Goal: Navigation & Orientation: Find specific page/section

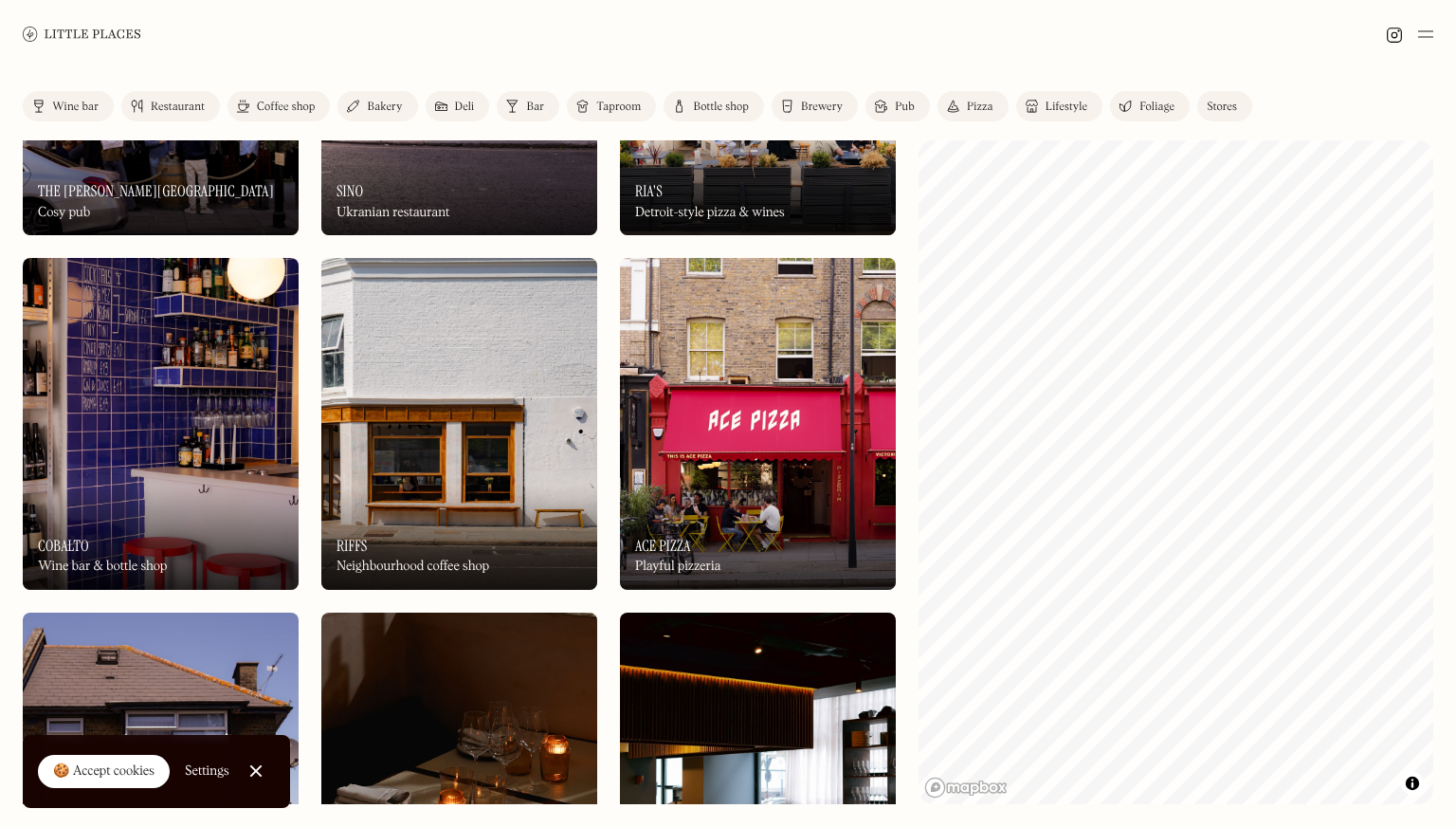
scroll to position [866, 0]
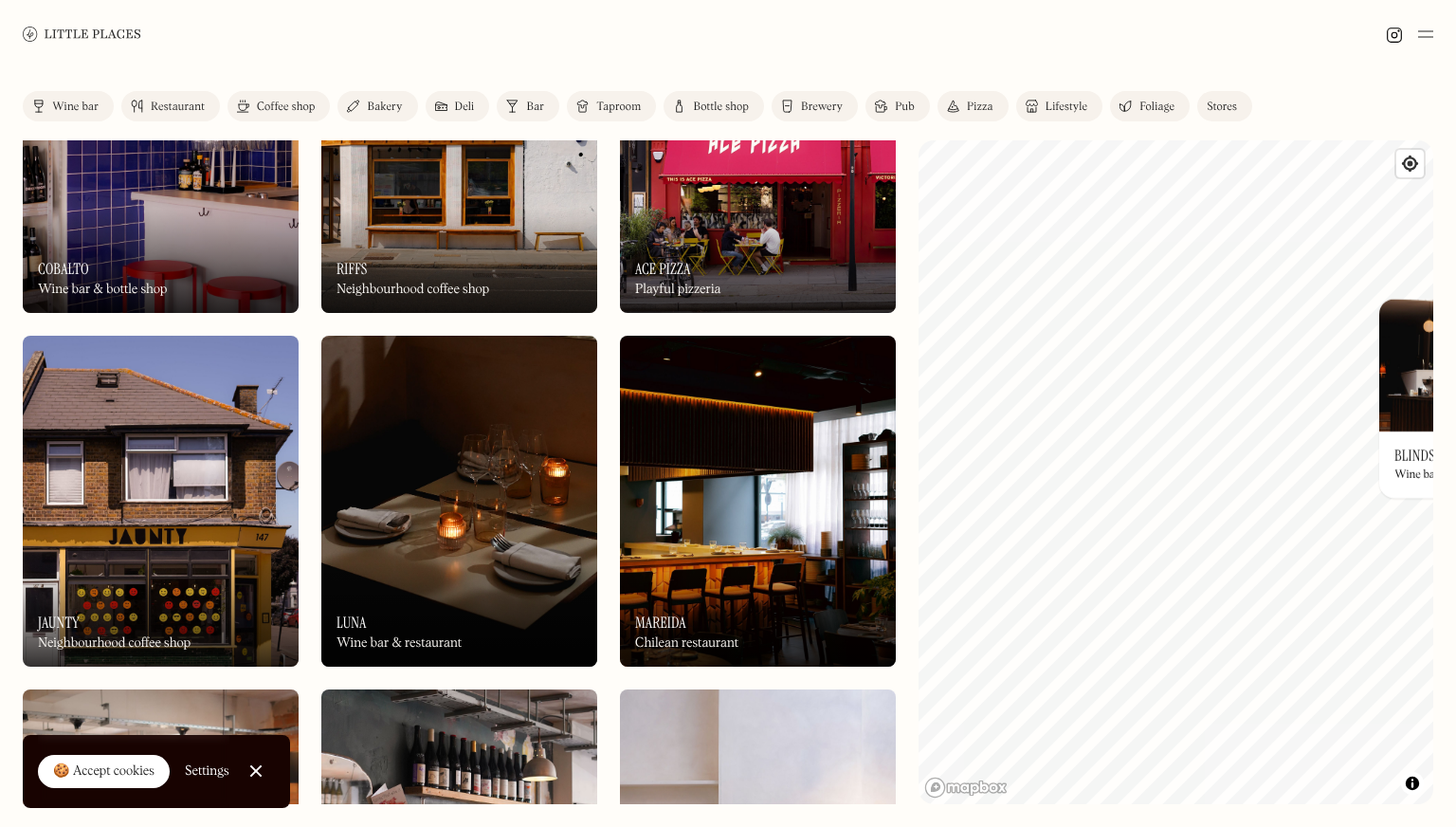
click at [1455, 225] on div "Label Wine bar Restaurant Coffee shop Bakery Deli Bar Taproom Bottle shop Brewe…" at bounding box center [728, 447] width 1456 height 759
click at [1451, 276] on div "Label Wine bar Restaurant Coffee shop Bakery Deli Bar Taproom Bottle shop Brewe…" at bounding box center [728, 447] width 1456 height 759
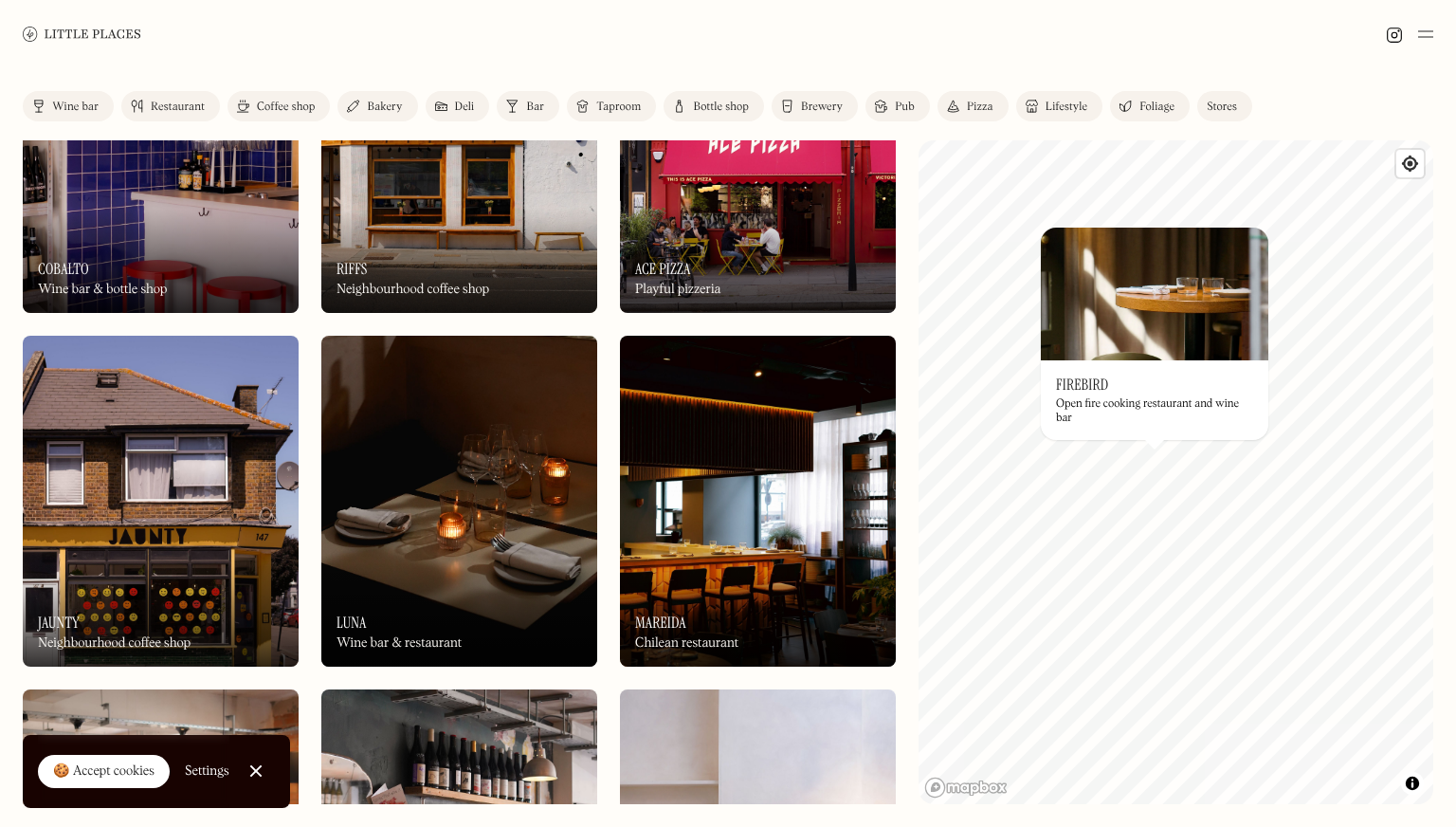
click at [1182, 408] on div "Open fire cooking restaurant and wine bar" at bounding box center [1154, 411] width 197 height 28
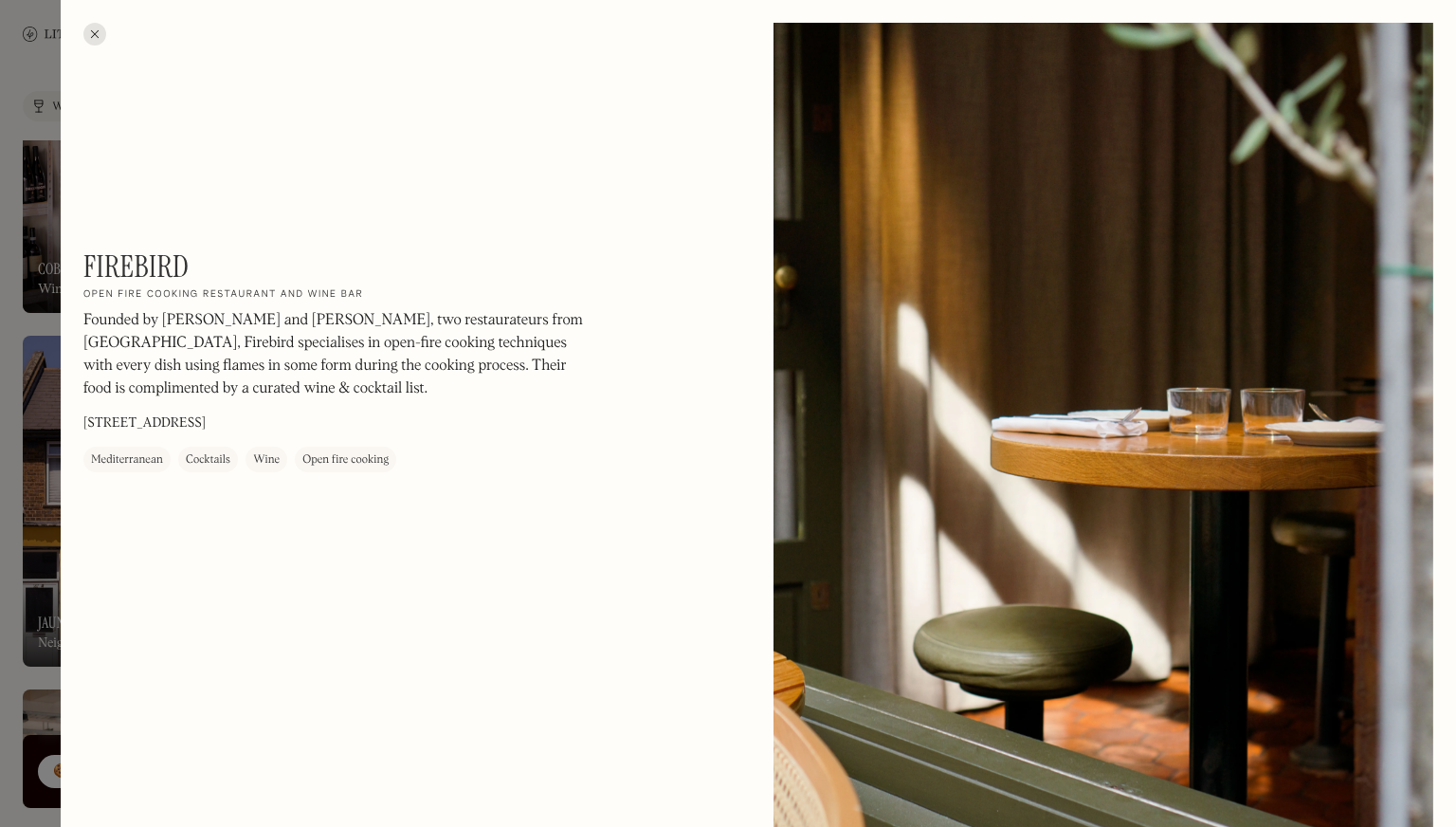
click at [171, 270] on h1 "Firebird" at bounding box center [136, 265] width 106 height 36
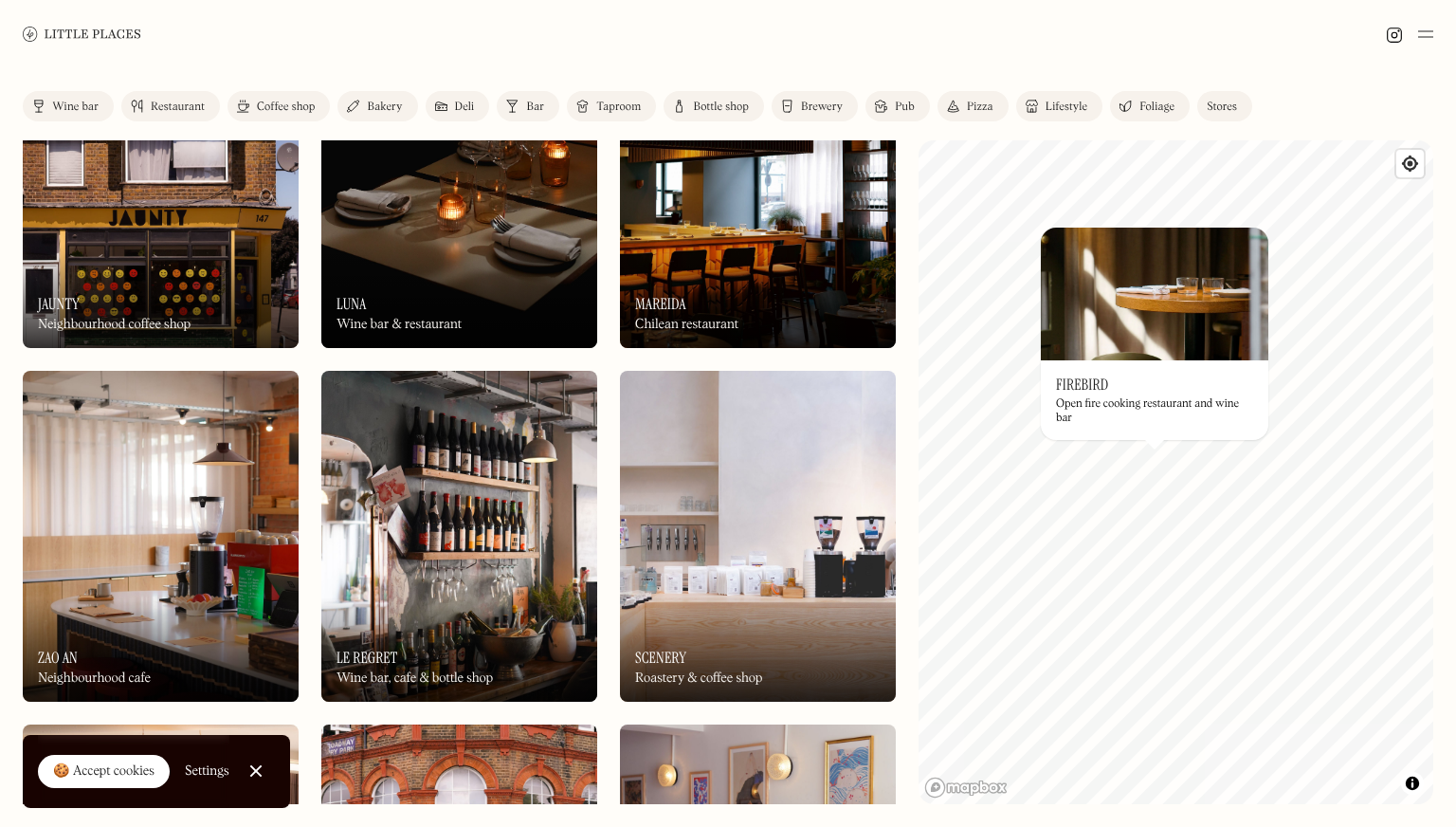
scroll to position [1209, 0]
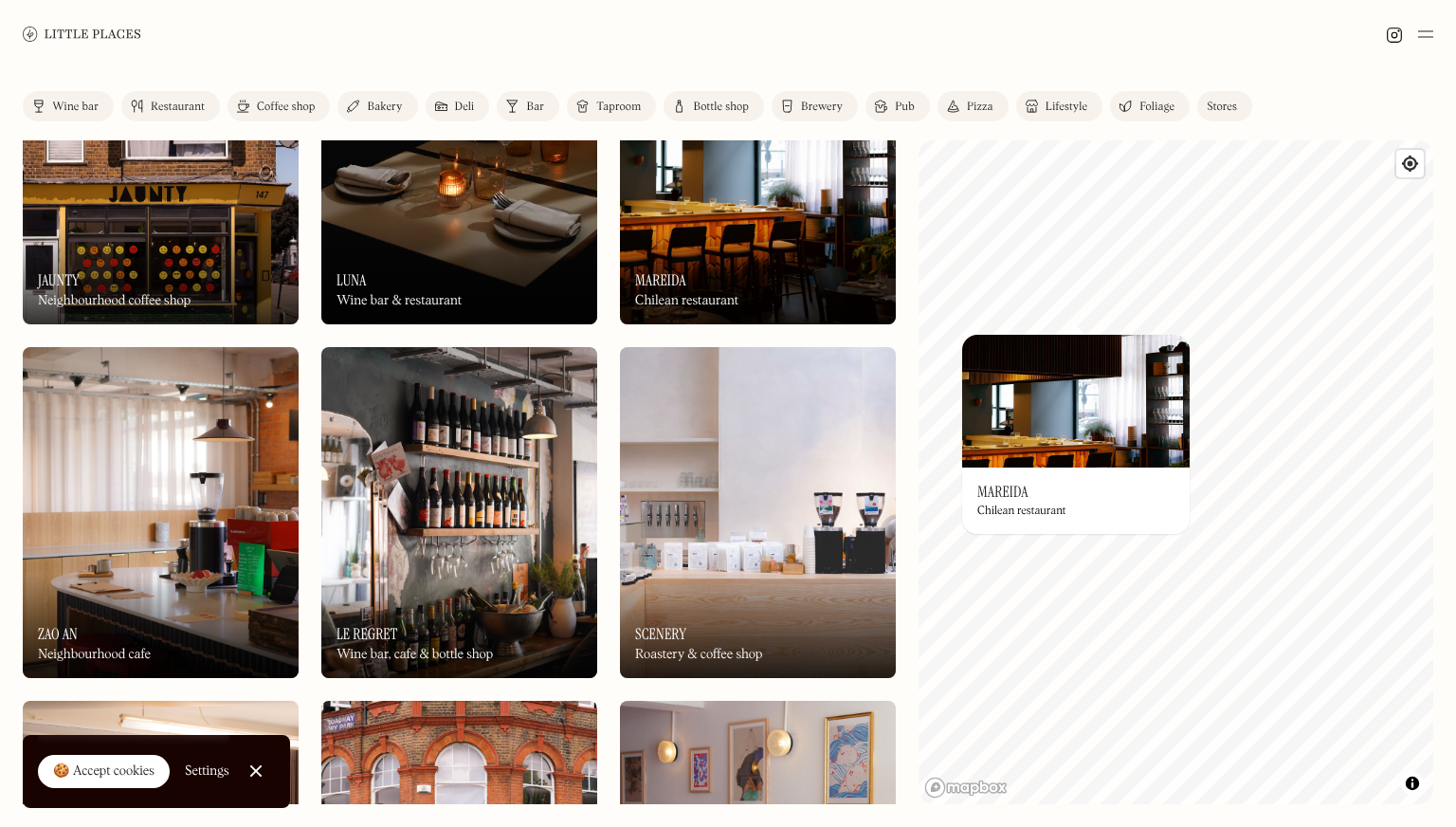
click at [694, 295] on div "Chilean restaurant" at bounding box center [686, 301] width 103 height 16
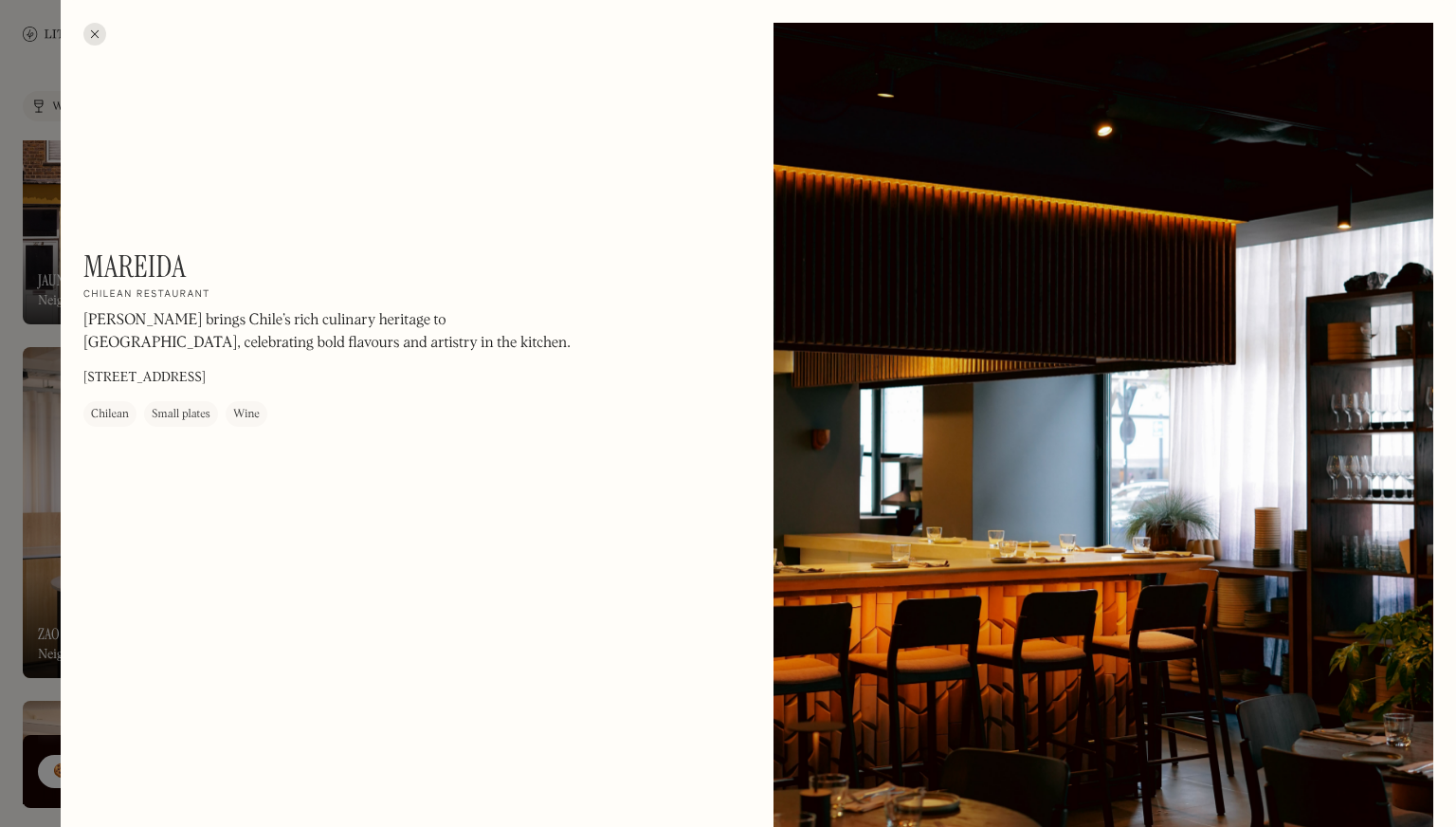
click at [125, 263] on h1 "Mareida" at bounding box center [135, 265] width 103 height 36
click at [3, 147] on div at bounding box center [728, 414] width 1456 height 827
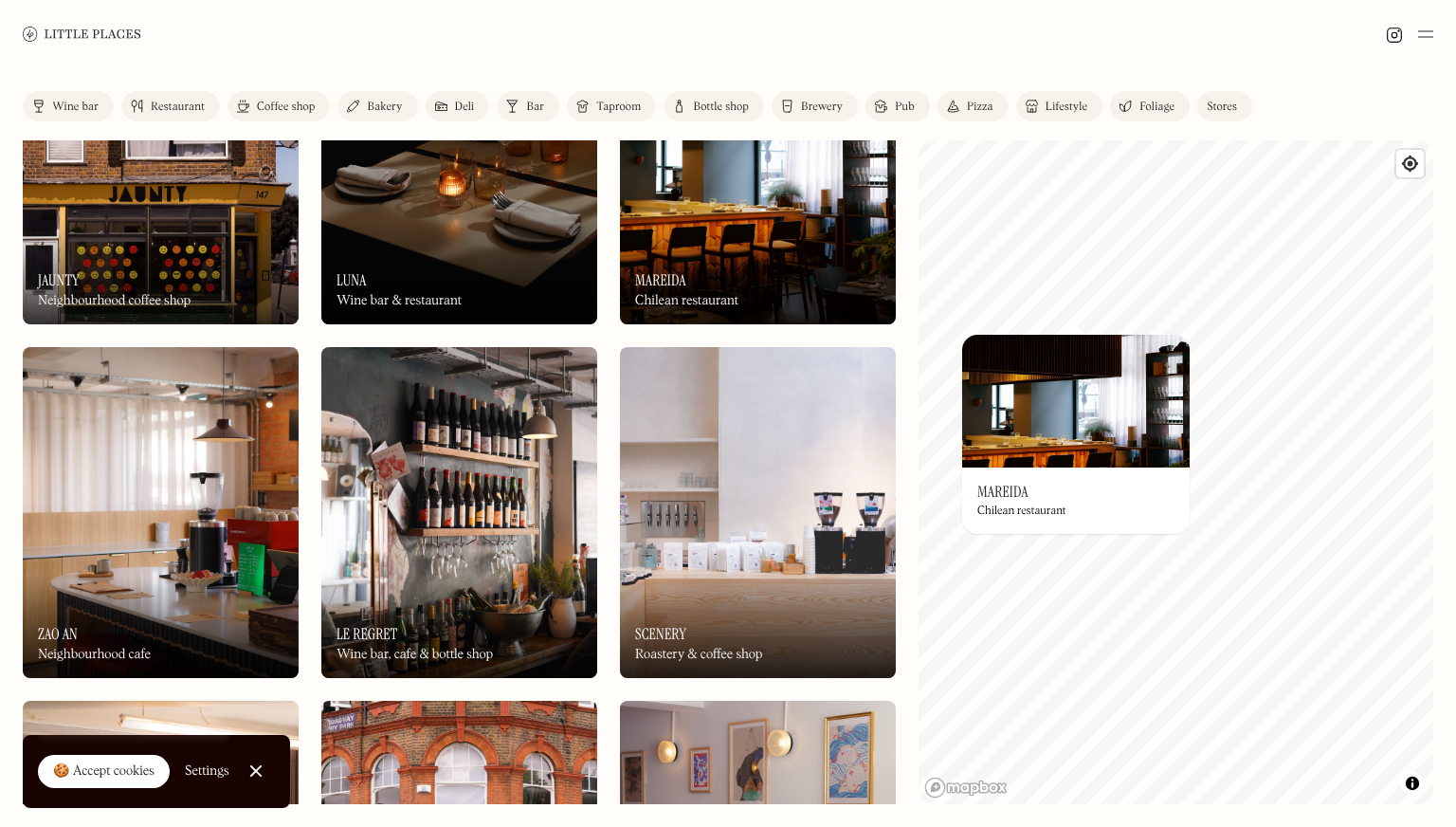
scroll to position [1338, 0]
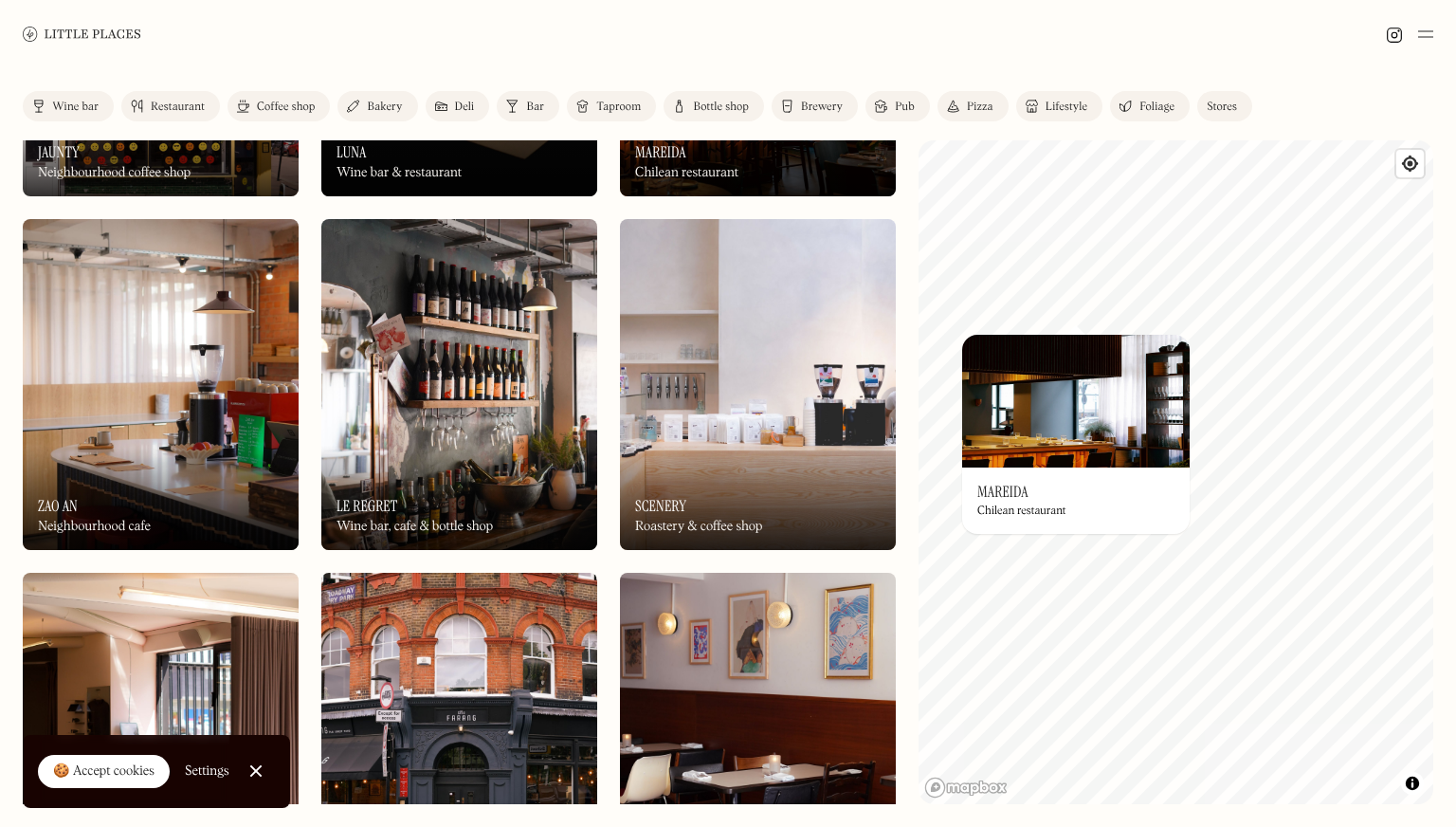
drag, startPoint x: 14, startPoint y: 297, endPoint x: 9, endPoint y: 259, distance: 38.3
click at [9, 259] on div "Label Wine bar Restaurant Coffee shop Bakery Deli Bar Taproom Bottle shop Brewe…" at bounding box center [728, 447] width 1456 height 759
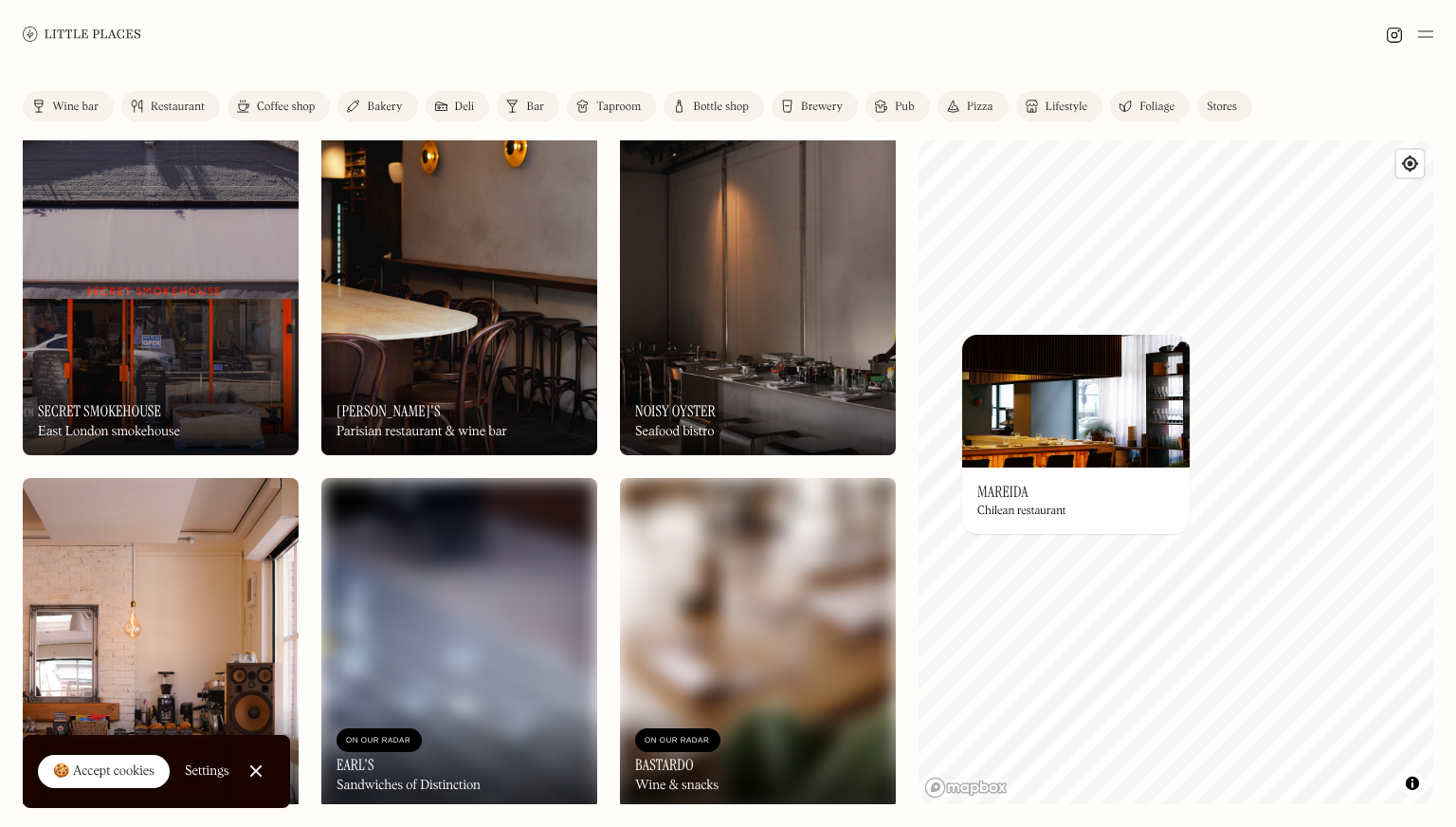
scroll to position [2838, 0]
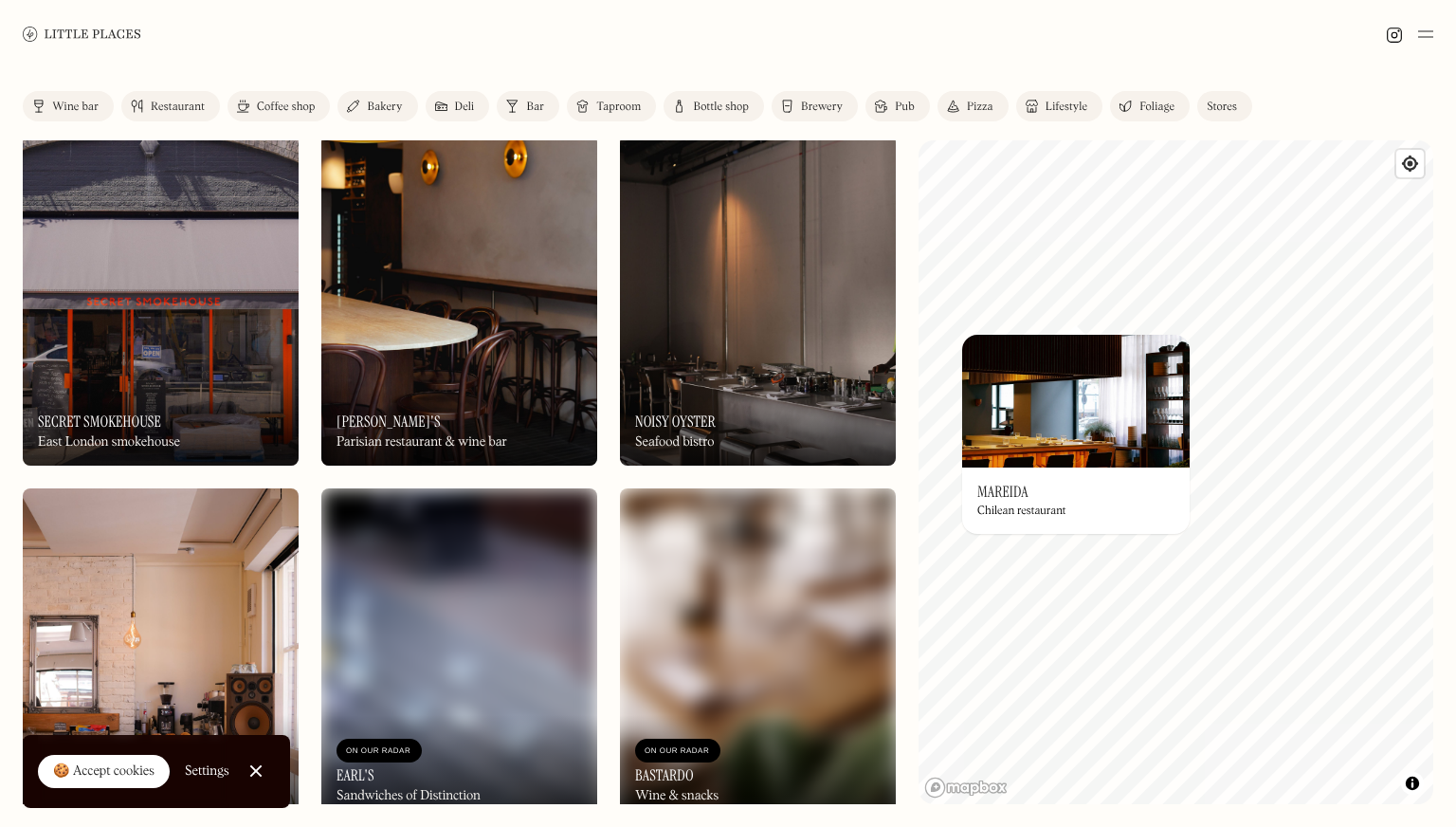
click at [900, 564] on div "Label Wine bar Restaurant Coffee shop Bakery Deli Bar Taproom Bottle shop Brewe…" at bounding box center [728, 447] width 1456 height 759
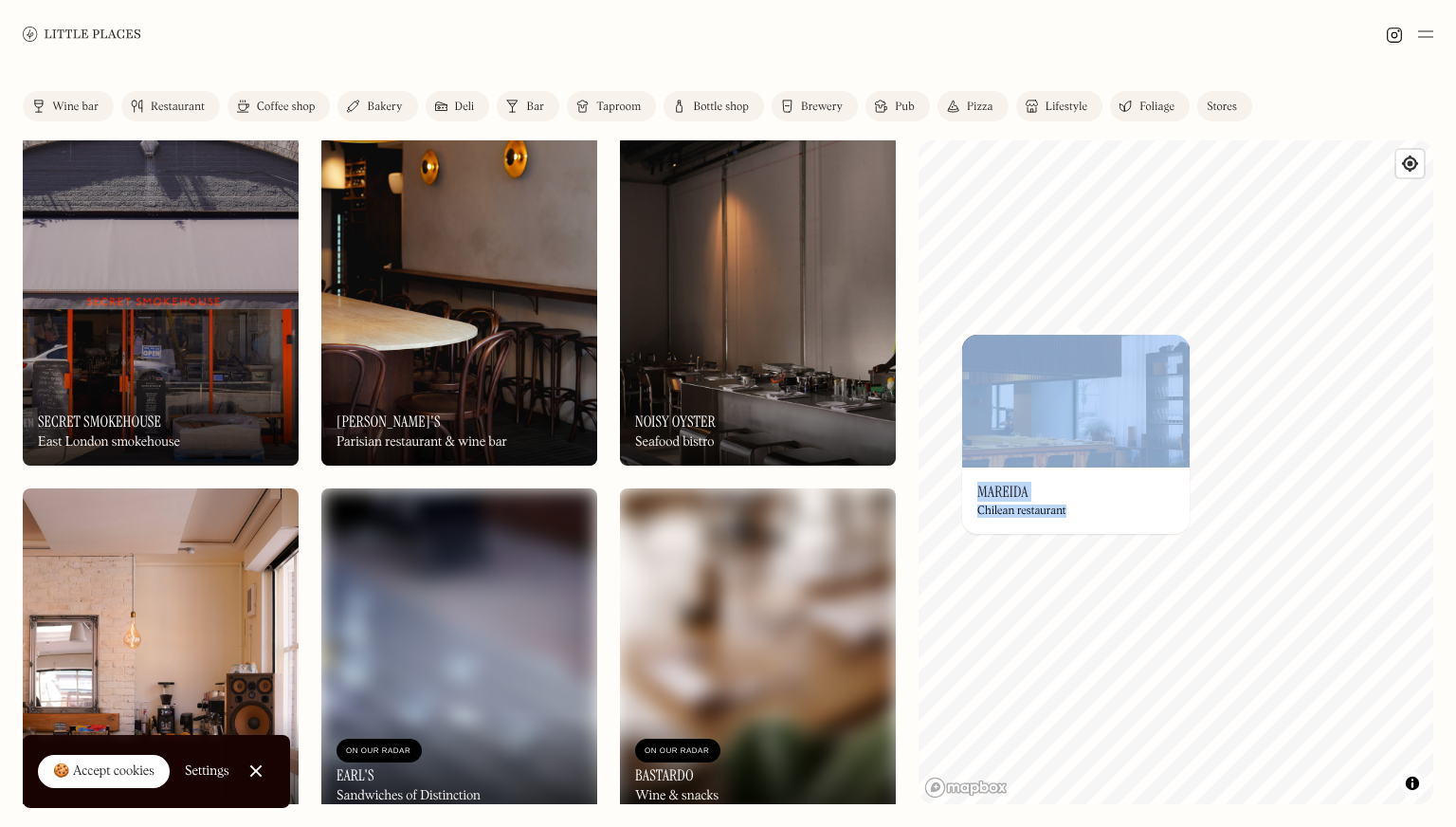
drag, startPoint x: 917, startPoint y: 574, endPoint x: 1156, endPoint y: 502, distance: 249.6
click at [1156, 502] on div "Label Wine bar Restaurant Coffee shop Bakery Deli Bar Taproom Bottle shop Brewe…" at bounding box center [728, 447] width 1456 height 759
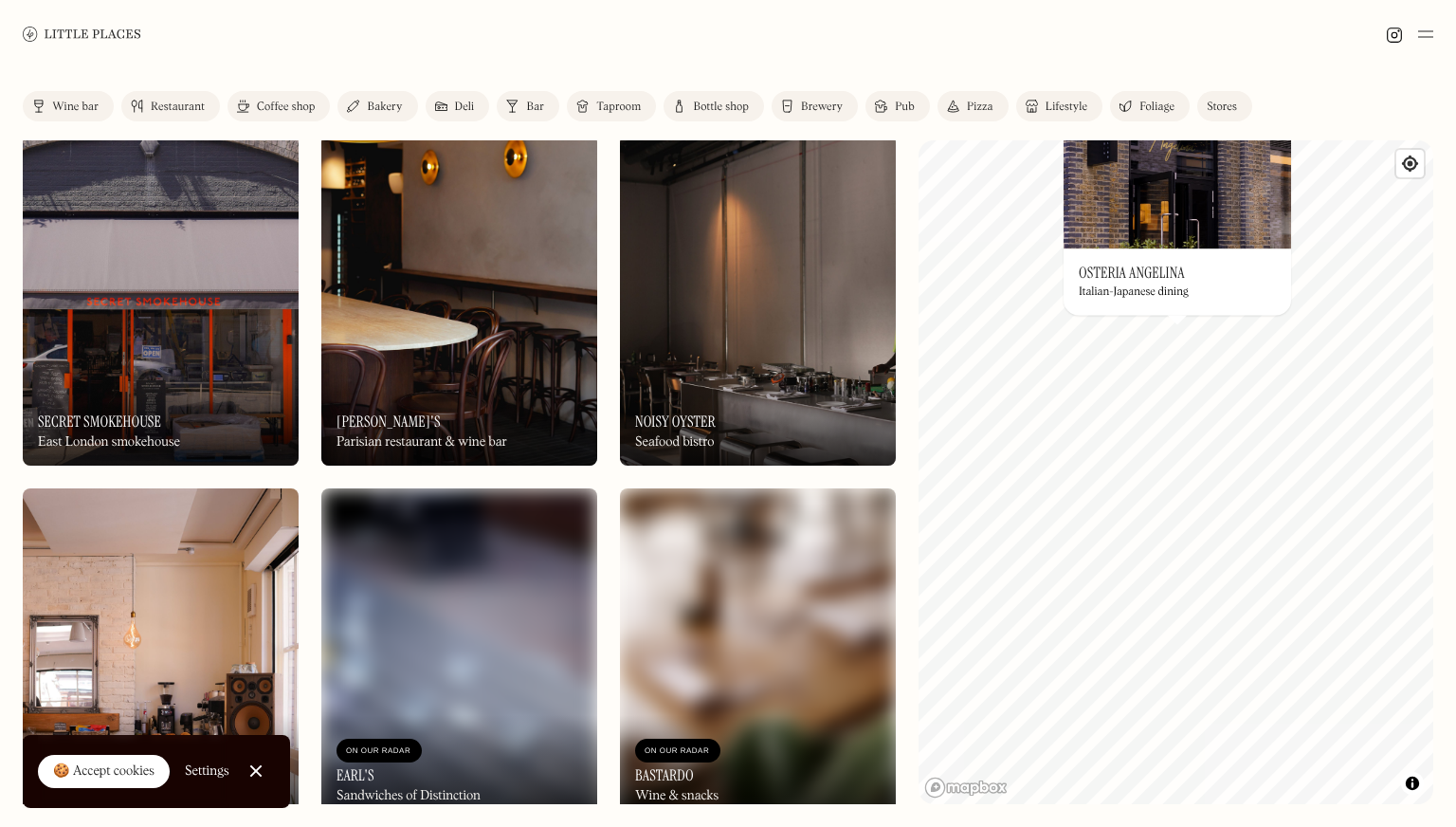
click at [1136, 256] on div "On Our Radar Osteria Angelina Italian-Japanese dining" at bounding box center [1177, 281] width 228 height 66
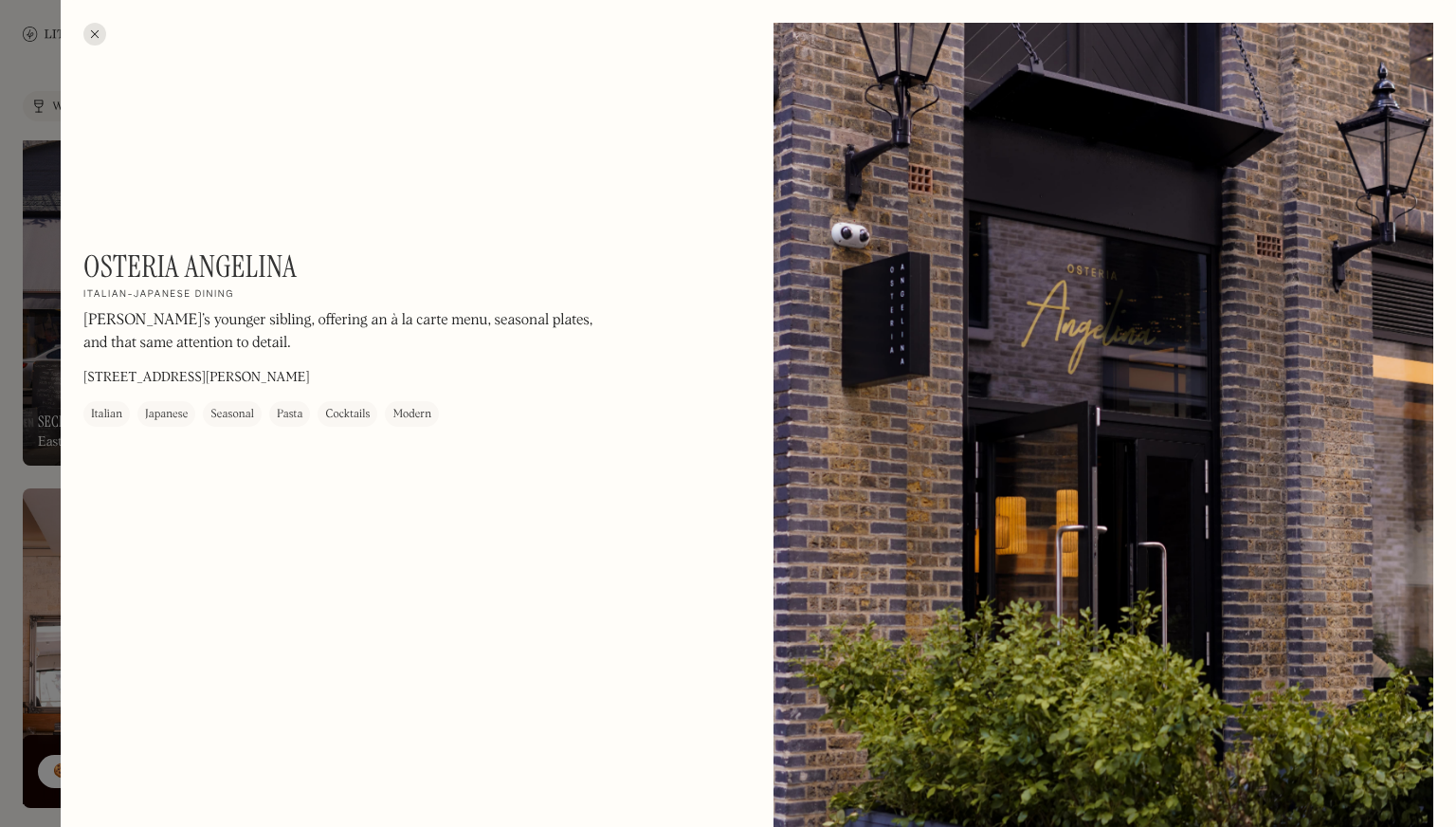
click at [249, 255] on h1 "Osteria Angelina" at bounding box center [190, 265] width 213 height 36
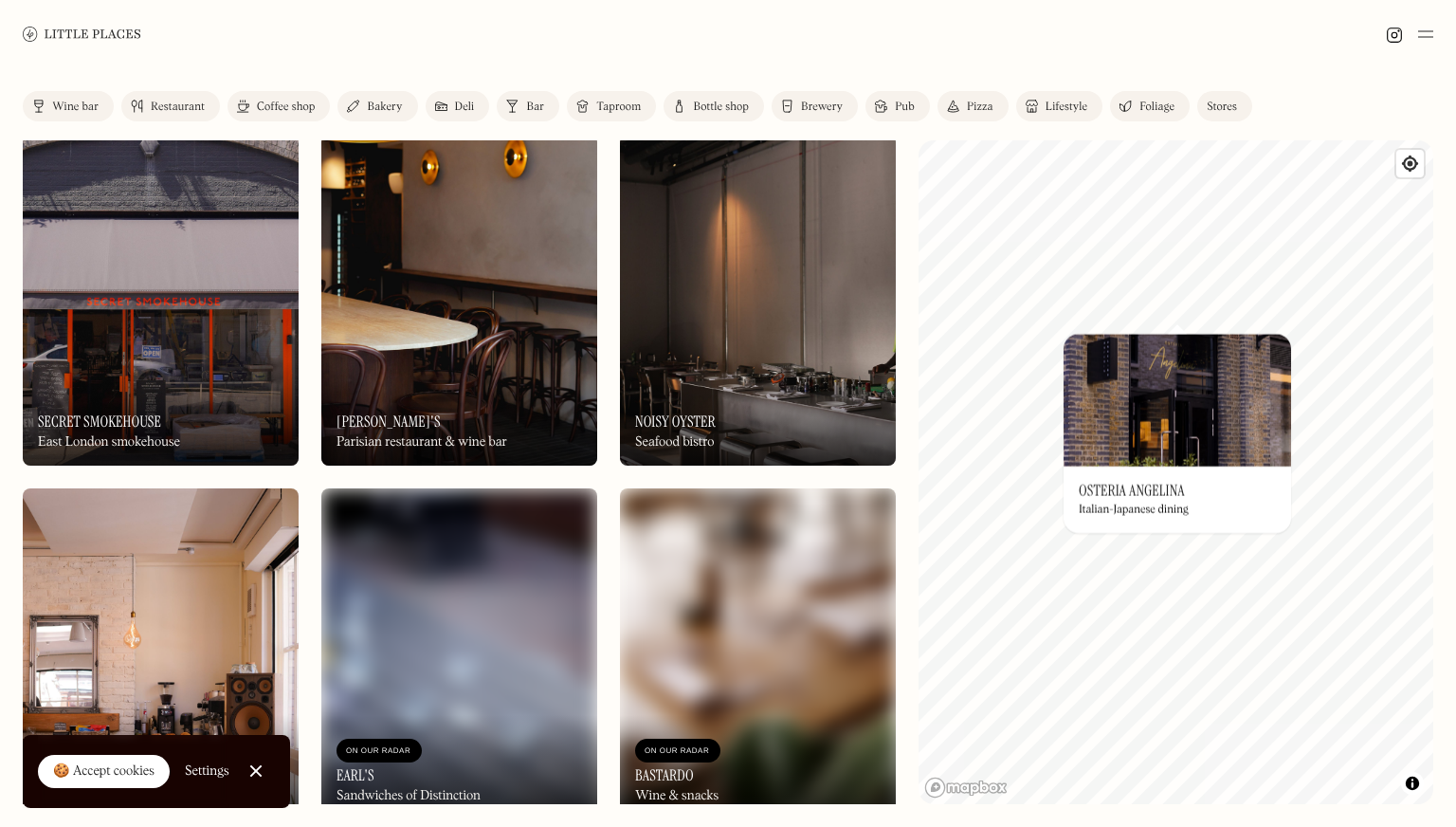
click at [1141, 522] on div "On Our Radar Osteria Angelina Italian-Japanese dining" at bounding box center [1177, 499] width 228 height 66
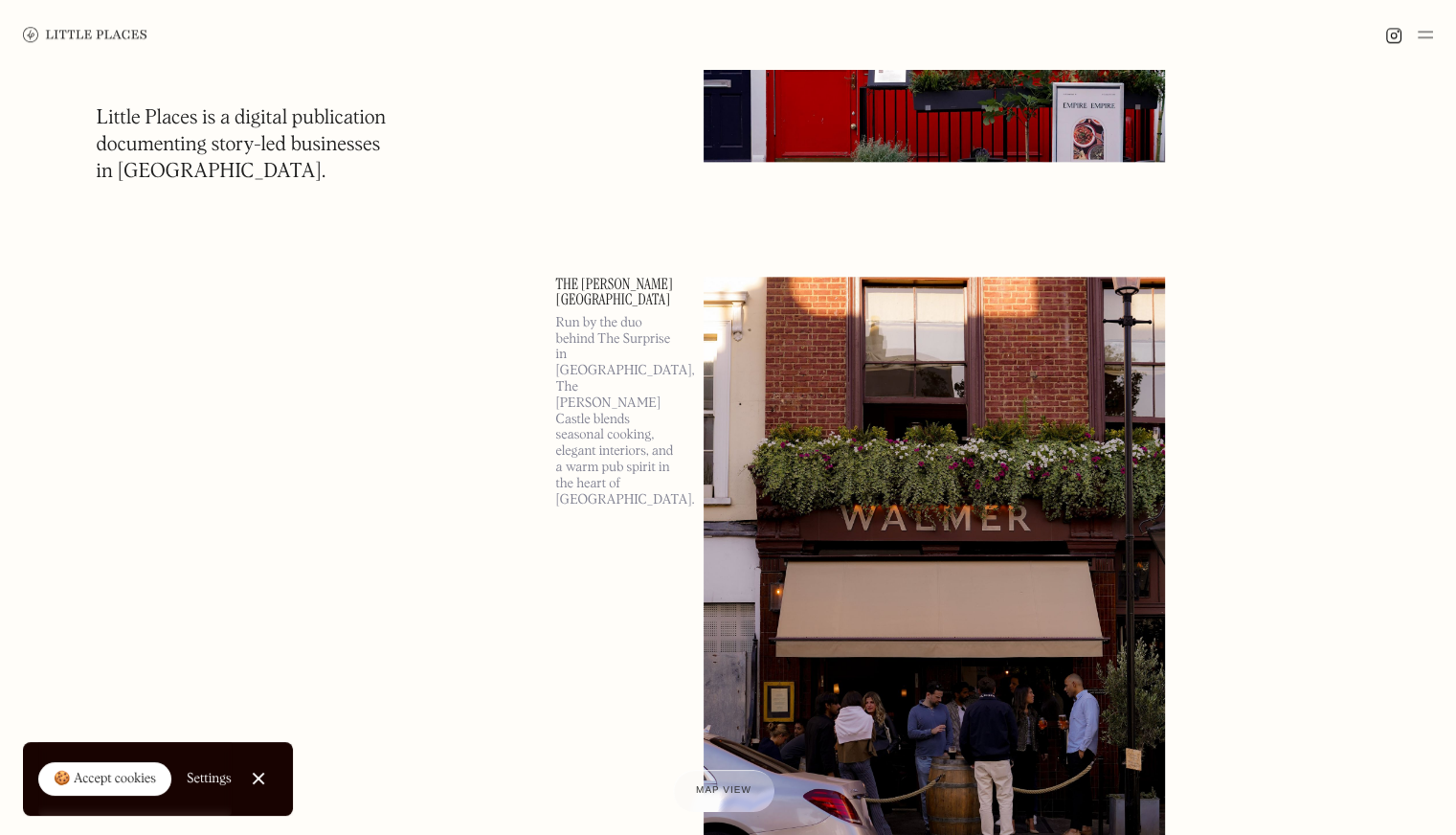
scroll to position [2267, 0]
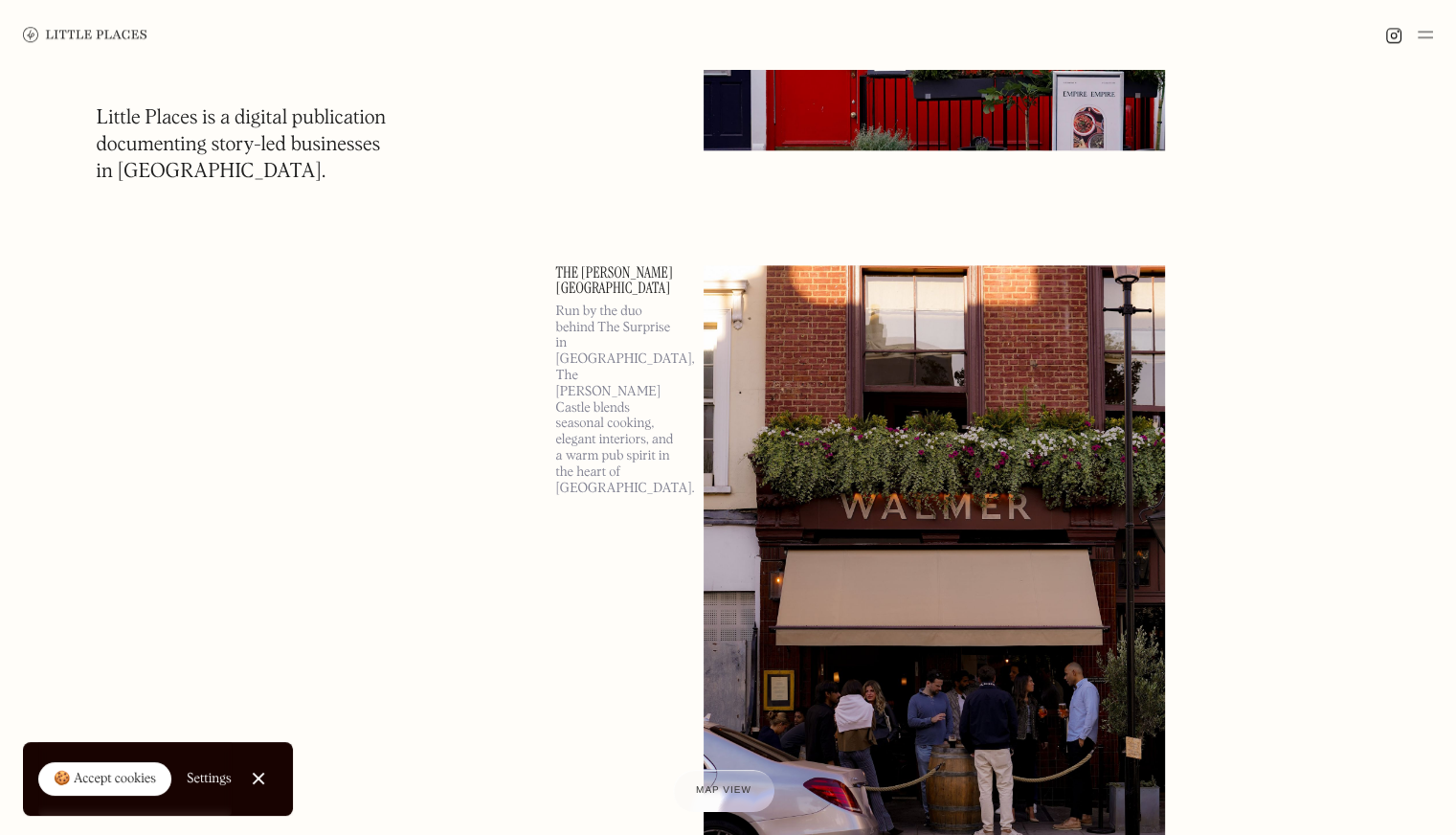
click at [1424, 34] on img at bounding box center [1426, 35] width 16 height 23
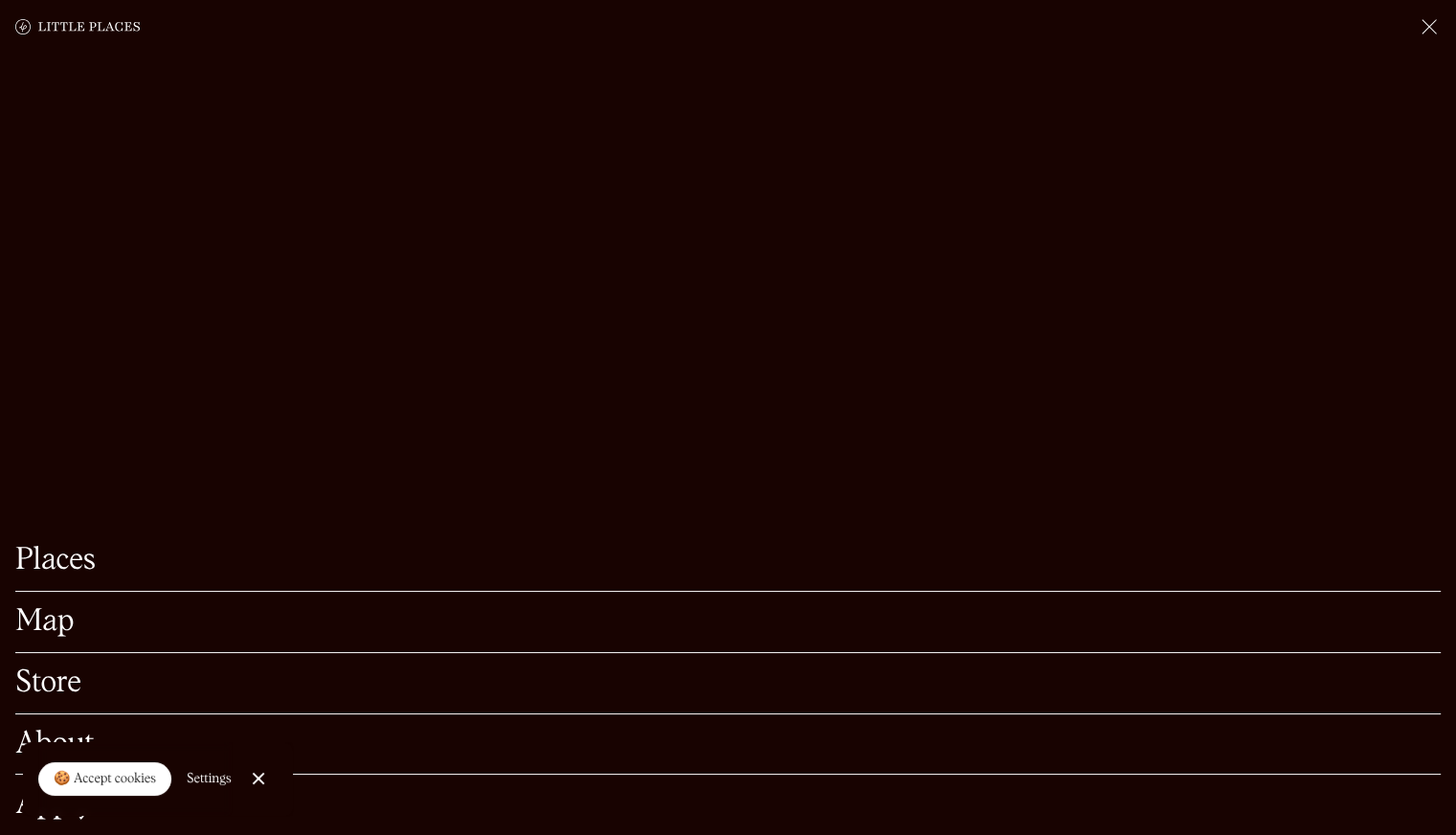
click at [31, 607] on link "Map" at bounding box center [728, 621] width 1425 height 30
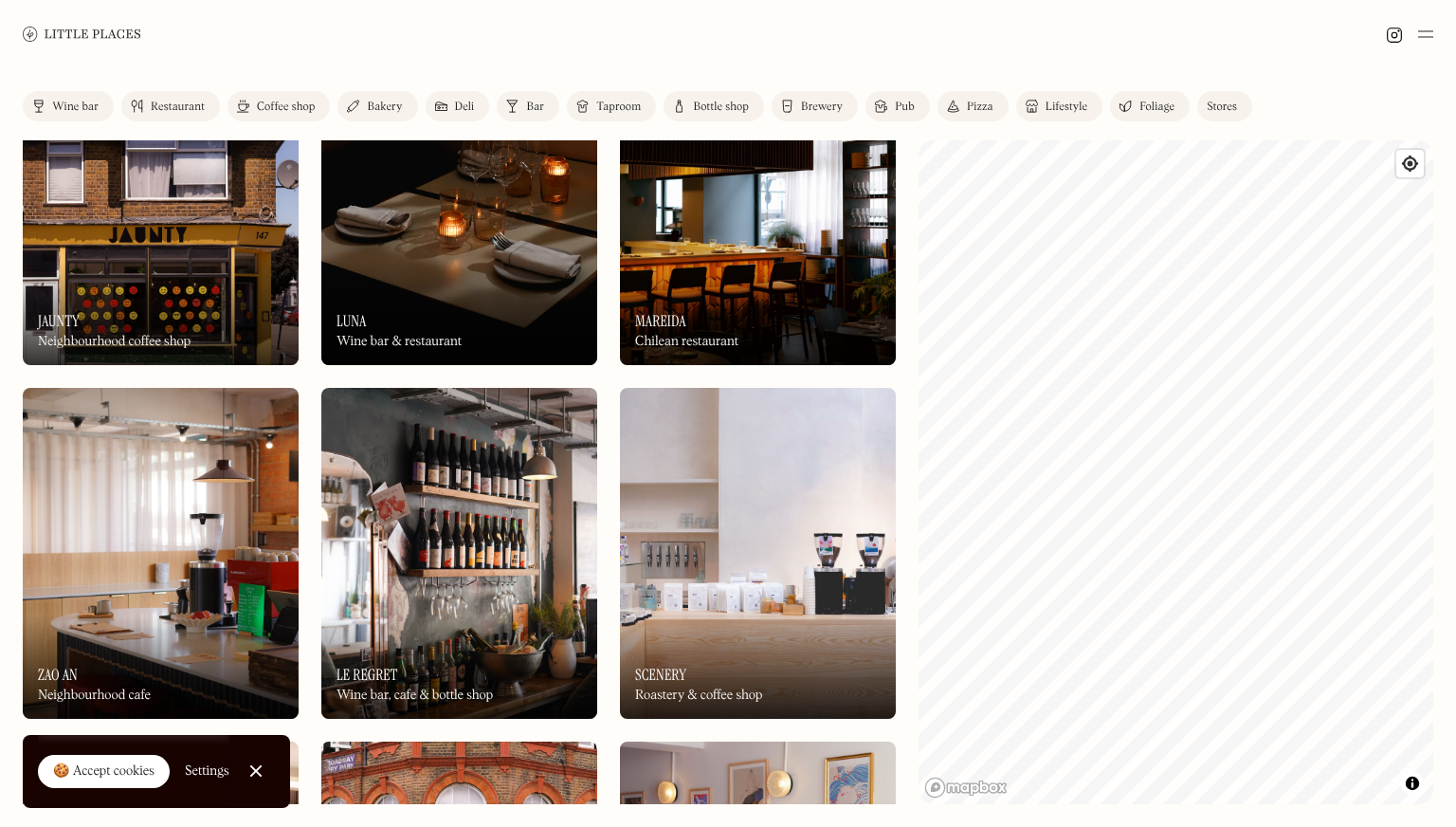
scroll to position [1026, 0]
